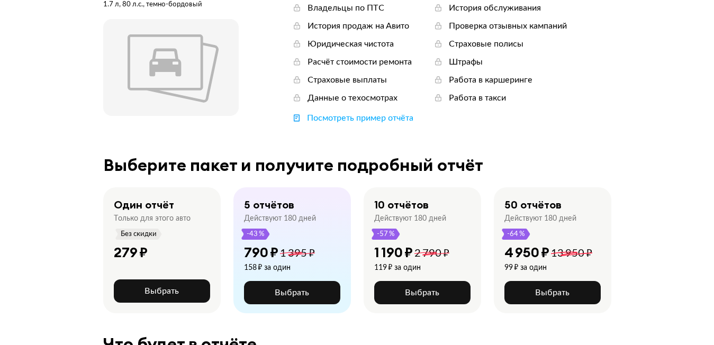
scroll to position [159, 0]
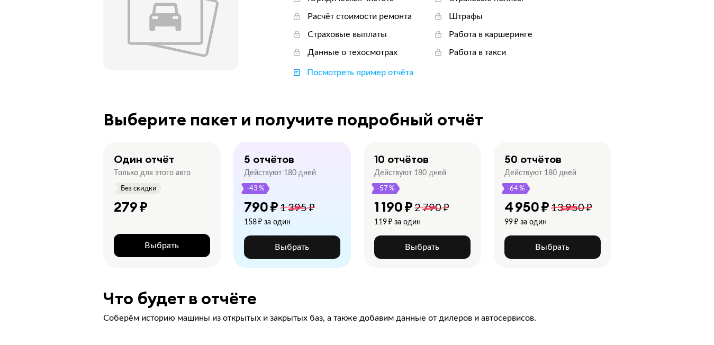
click at [160, 250] on span "Выбрать" at bounding box center [162, 245] width 34 height 8
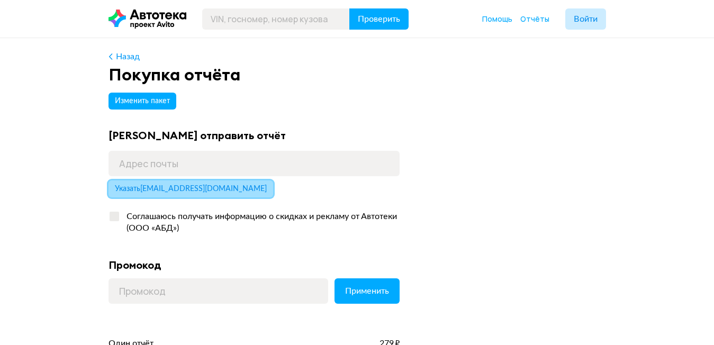
click at [157, 193] on button "Указать app1967@mail.ru" at bounding box center [191, 189] width 165 height 17
type input "app1967@mail.ru"
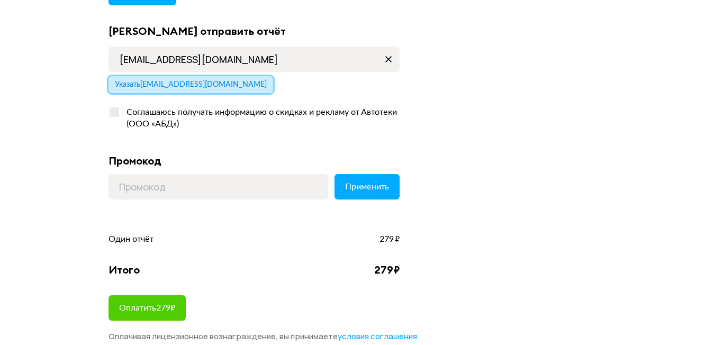
scroll to position [106, 0]
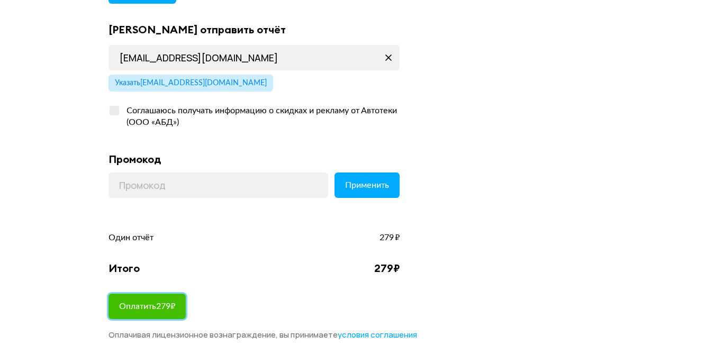
click at [159, 306] on span "Оплатить 279 ₽" at bounding box center [147, 306] width 56 height 8
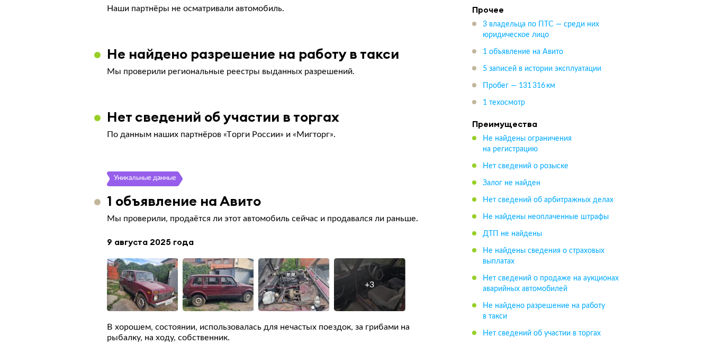
scroll to position [1853, 0]
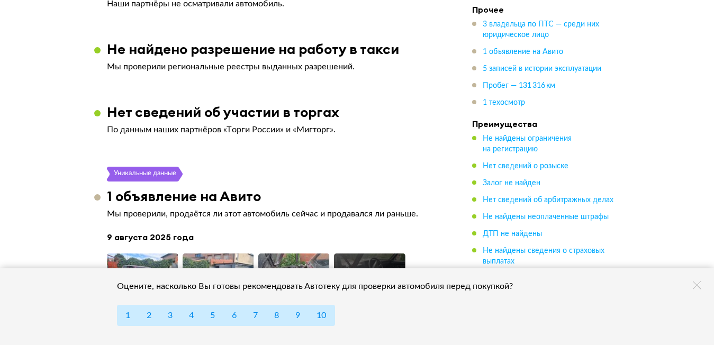
click at [703, 287] on div "Оцените, насколько Вы готовы рекомендовать Автотеку для проверки автомобиля пер…" at bounding box center [357, 306] width 714 height 77
click at [695, 285] on icon at bounding box center [697, 285] width 8 height 8
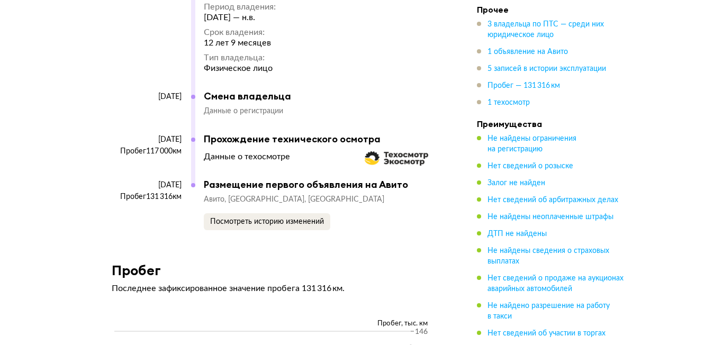
scroll to position [2807, 0]
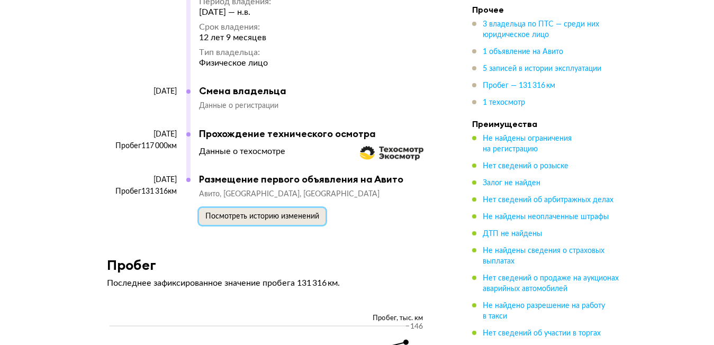
click at [263, 213] on span "Посмотреть историю изменений" at bounding box center [262, 216] width 114 height 7
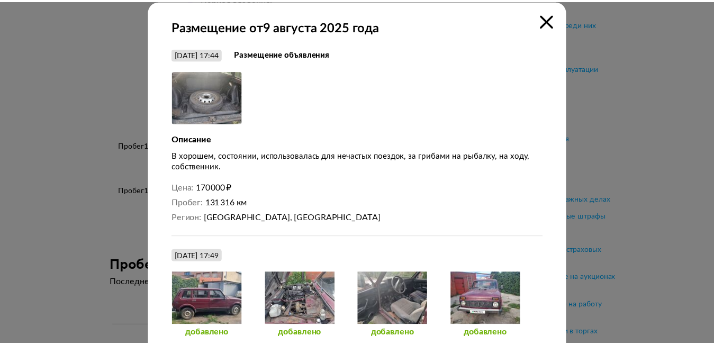
scroll to position [0, 0]
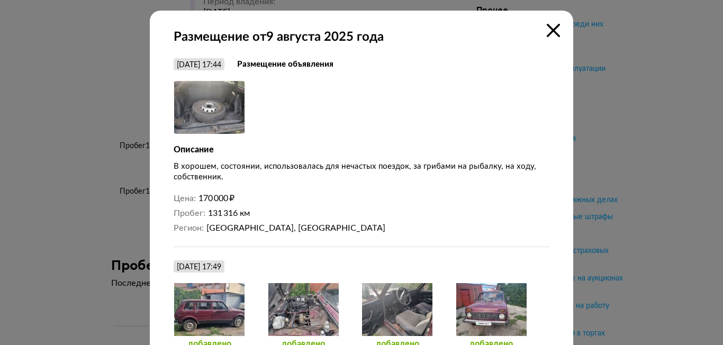
click at [550, 30] on icon at bounding box center [553, 30] width 13 height 13
